Goal: Information Seeking & Learning: Learn about a topic

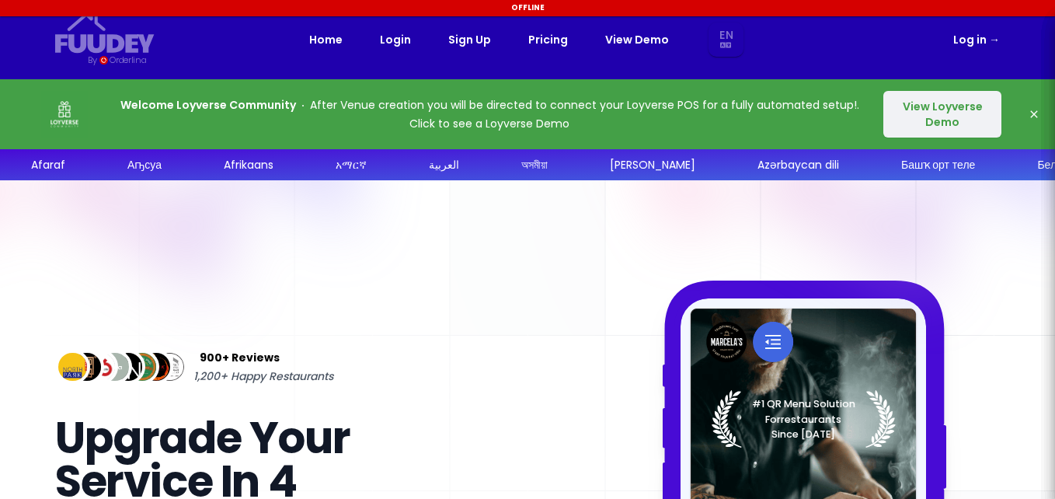
select select "en"
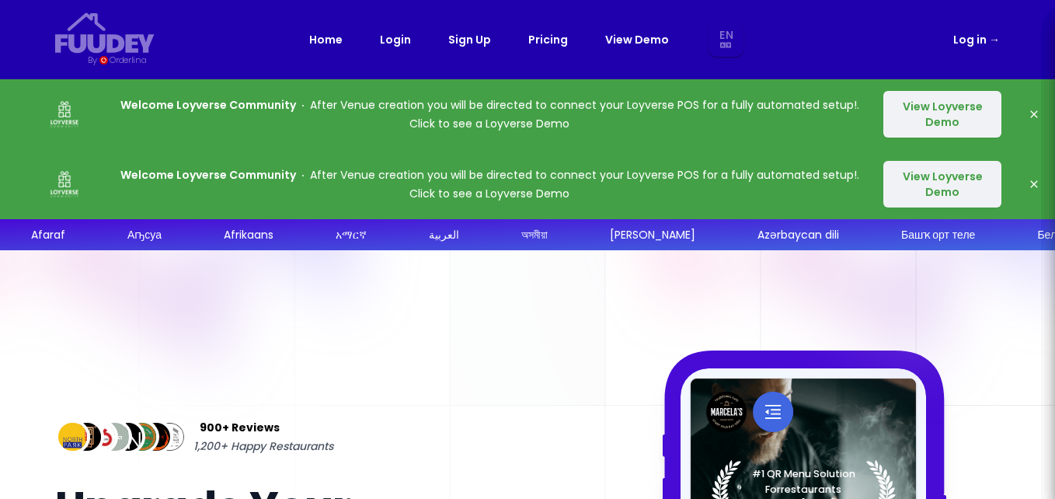
select select "en"
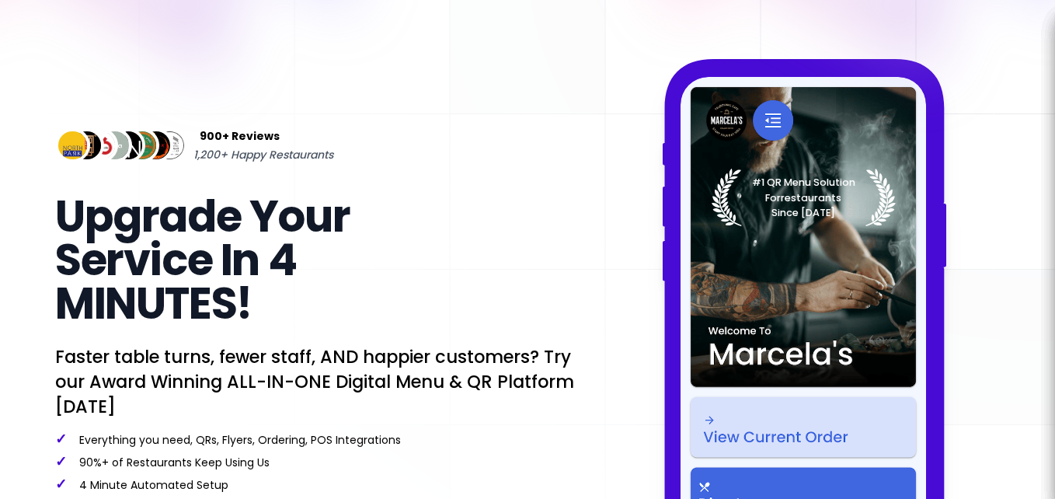
scroll to position [389, 0]
